Goal: Transaction & Acquisition: Obtain resource

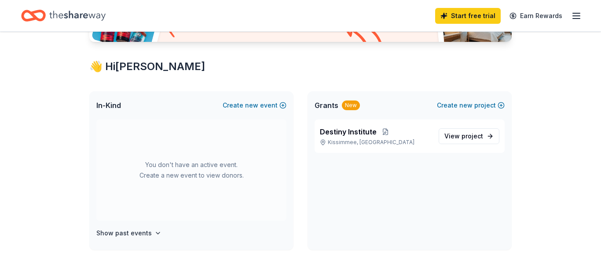
scroll to position [158, 0]
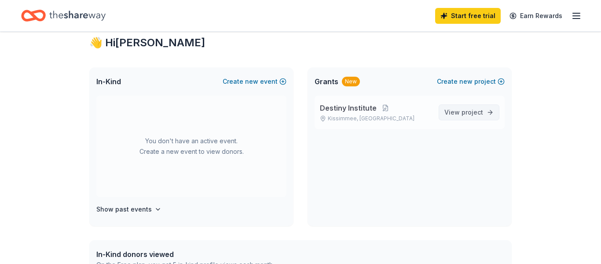
click at [447, 114] on span "View project" at bounding box center [463, 112] width 39 height 11
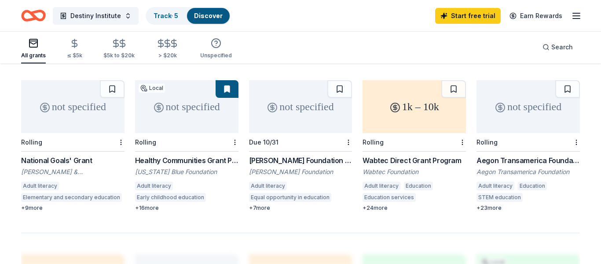
scroll to position [536, 0]
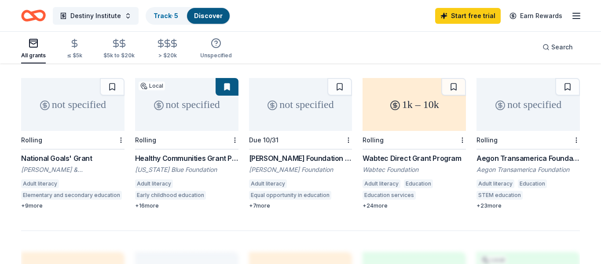
click at [189, 153] on div "Healthy Communities Grant Program" at bounding box center [186, 158] width 103 height 11
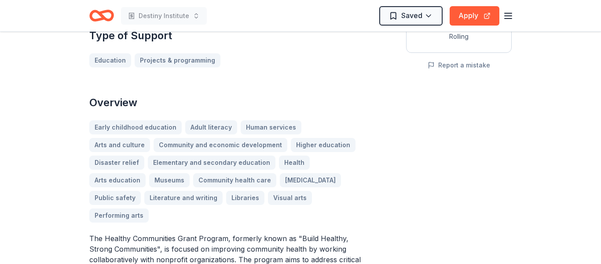
scroll to position [211, 0]
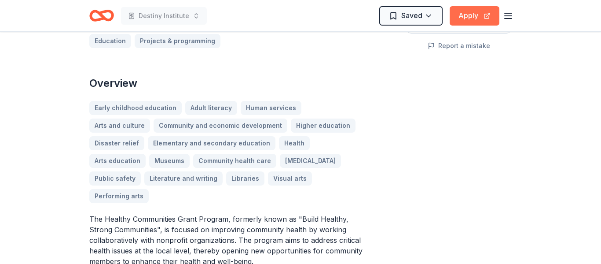
click at [476, 22] on button "Apply" at bounding box center [475, 15] width 50 height 19
